Goal: Task Accomplishment & Management: Complete application form

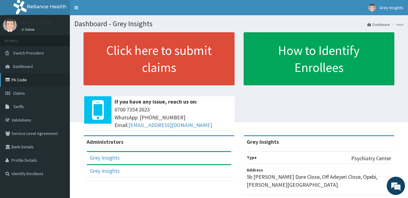
click at [53, 76] on link "PA Code" at bounding box center [35, 79] width 70 height 13
click at [43, 81] on link "PA Code" at bounding box center [35, 79] width 70 height 13
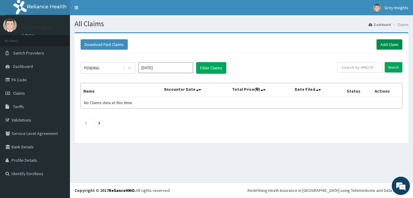
click at [383, 45] on link "Add Claim" at bounding box center [389, 44] width 26 height 10
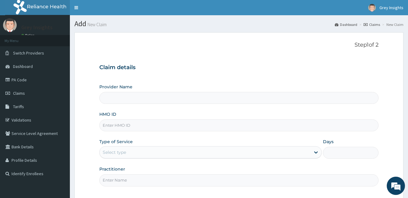
type input "Grey Insights"
click at [187, 123] on input "HMO ID" at bounding box center [238, 125] width 279 height 12
type input "SSN/10140/A"
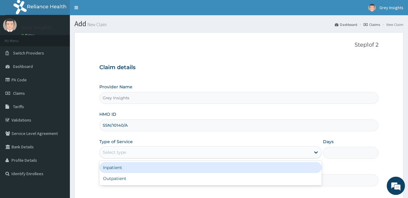
click at [179, 153] on div "Select type" at bounding box center [205, 152] width 211 height 10
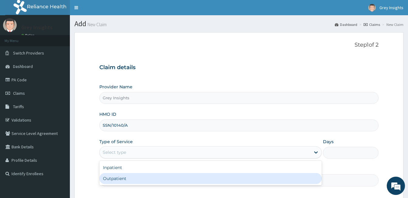
click at [176, 178] on div "Outpatient" at bounding box center [210, 178] width 222 height 11
type input "1"
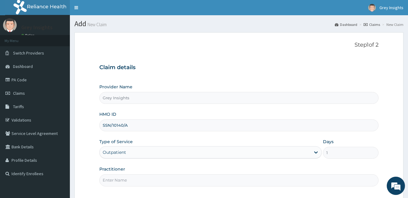
click at [174, 181] on input "Practitioner" at bounding box center [238, 180] width 279 height 12
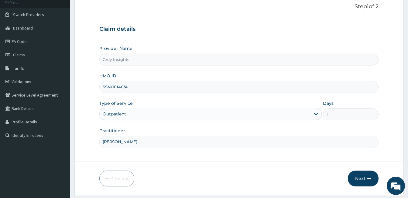
scroll to position [49, 0]
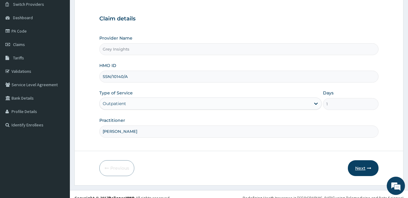
type input "[PERSON_NAME]"
click at [354, 167] on button "Next" at bounding box center [363, 168] width 31 height 16
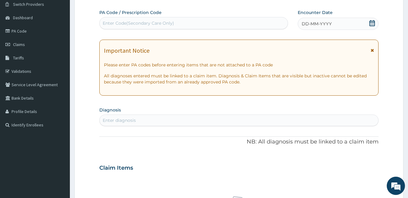
click at [228, 24] on div "Enter Code(Secondary Care Only)" at bounding box center [194, 23] width 188 height 10
paste input "PA/DCCBA1"
type input "PA/DCCBA1"
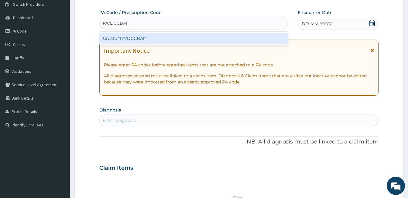
click at [227, 38] on div "Create "PA/DCCBA1"" at bounding box center [193, 38] width 189 height 11
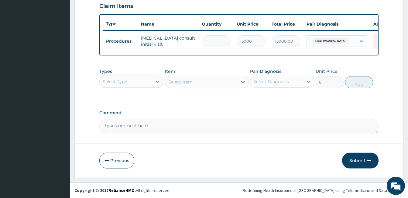
scroll to position [216, 0]
click at [368, 155] on button "Submit" at bounding box center [360, 160] width 36 height 16
